Goal: Information Seeking & Learning: Learn about a topic

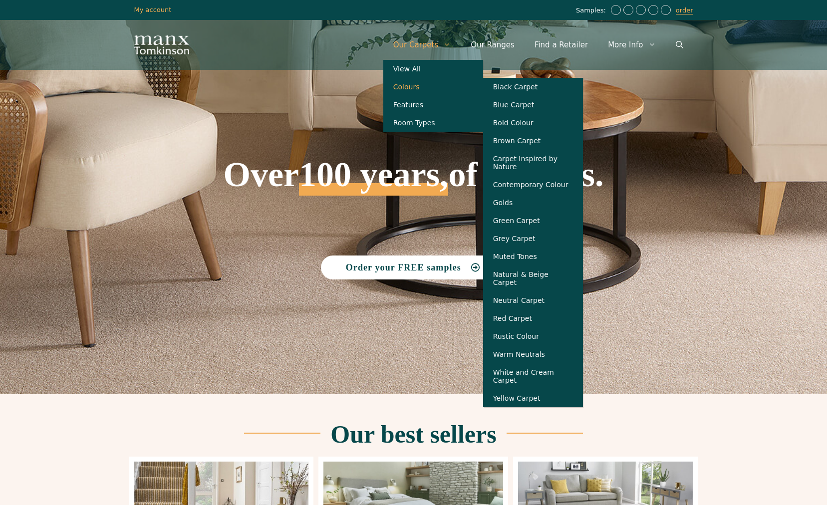
click at [440, 89] on link "Colours" at bounding box center [433, 87] width 100 height 18
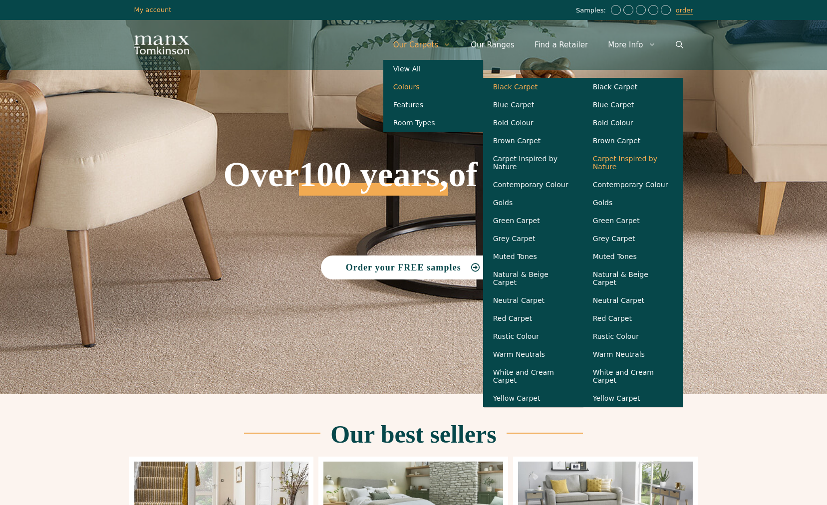
click at [648, 168] on link "Carpet Inspired by Nature" at bounding box center [633, 163] width 100 height 26
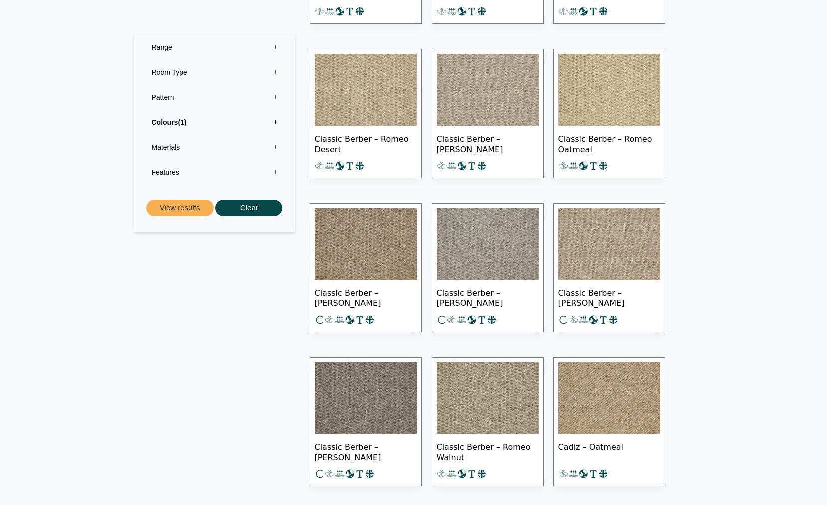
scroll to position [4632, 0]
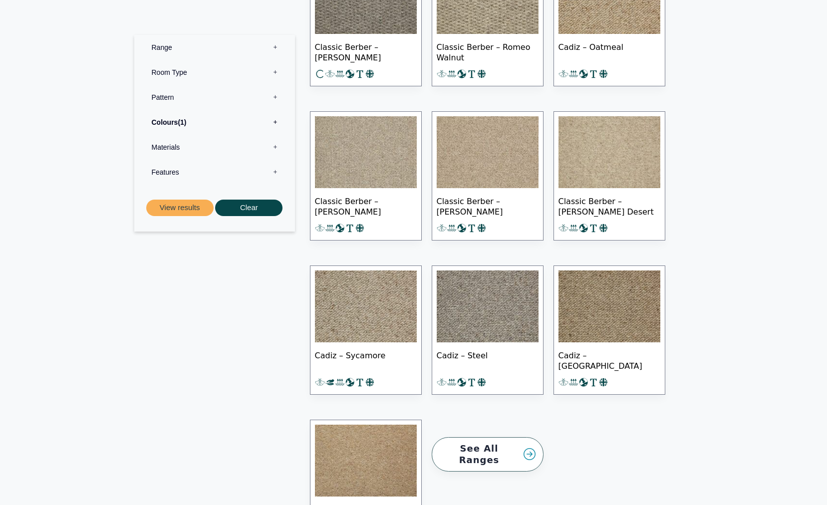
click at [522, 437] on link "See All Ranges" at bounding box center [488, 454] width 112 height 34
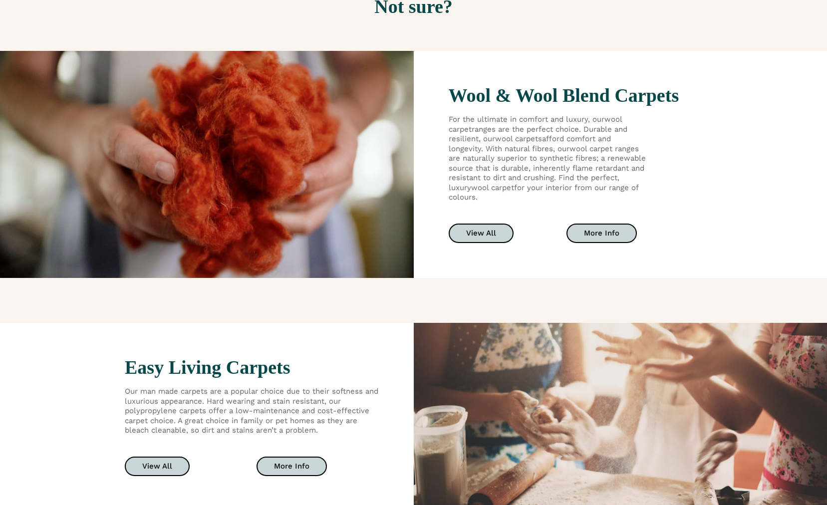
scroll to position [1661, 0]
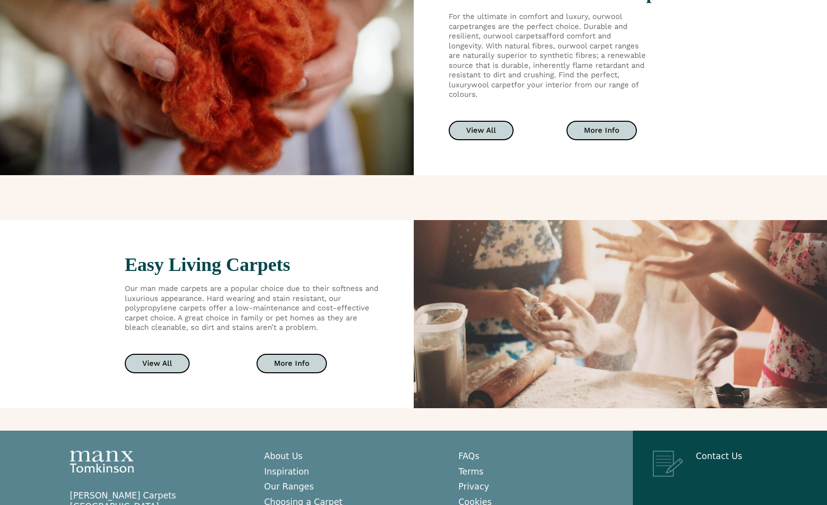
click at [76, 270] on div "Easy Living Carpets Our man made carpets are a popular choice due to their soft…" at bounding box center [207, 314] width 414 height 188
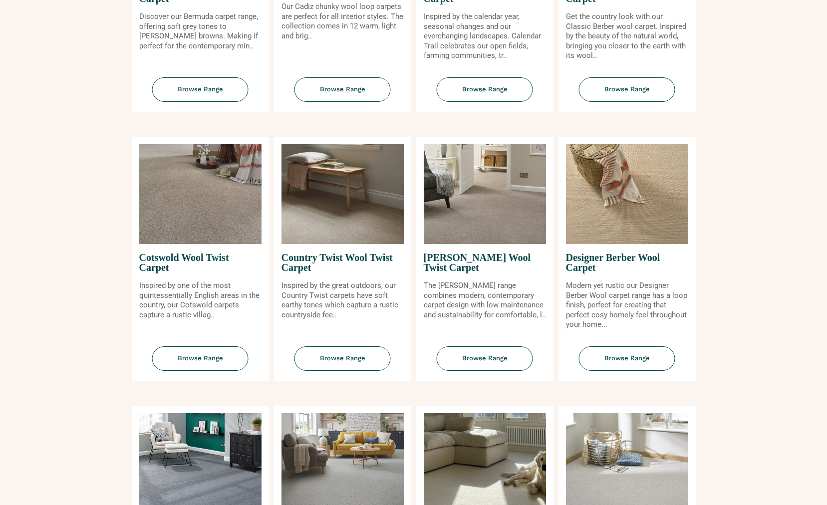
scroll to position [0, 0]
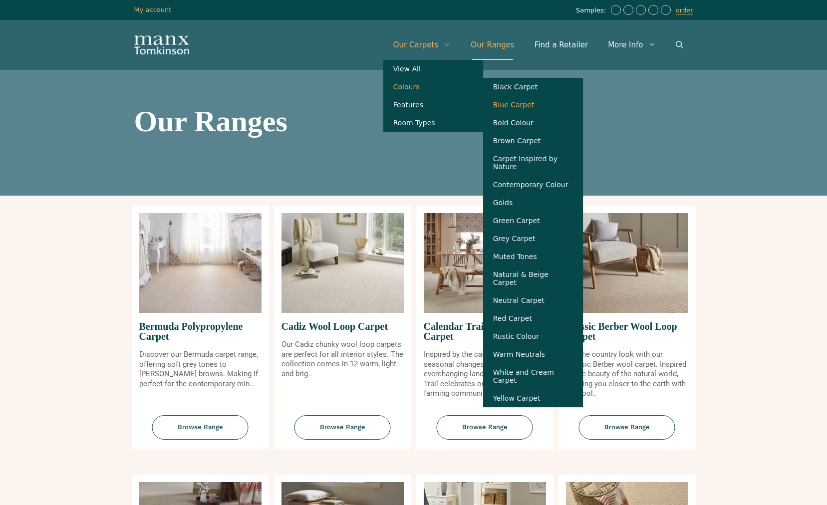
click at [539, 109] on link "Blue Carpet" at bounding box center [533, 105] width 100 height 18
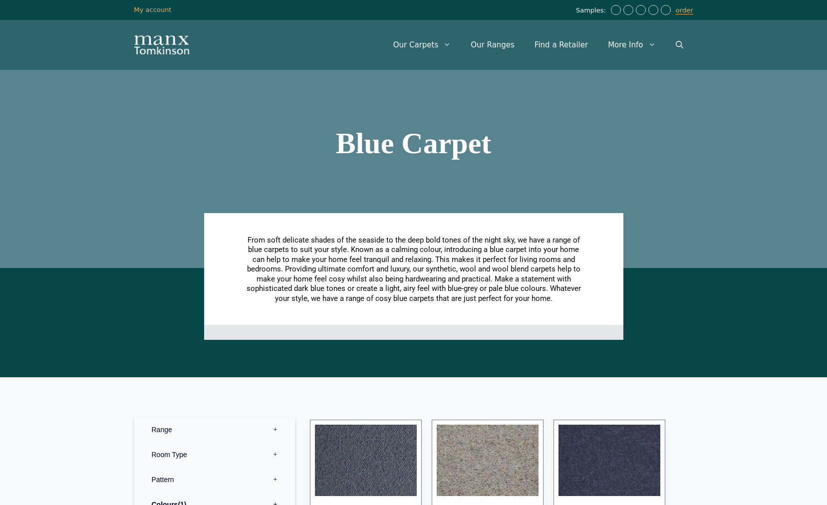
scroll to position [458, 0]
